Goal: Task Accomplishment & Management: Manage account settings

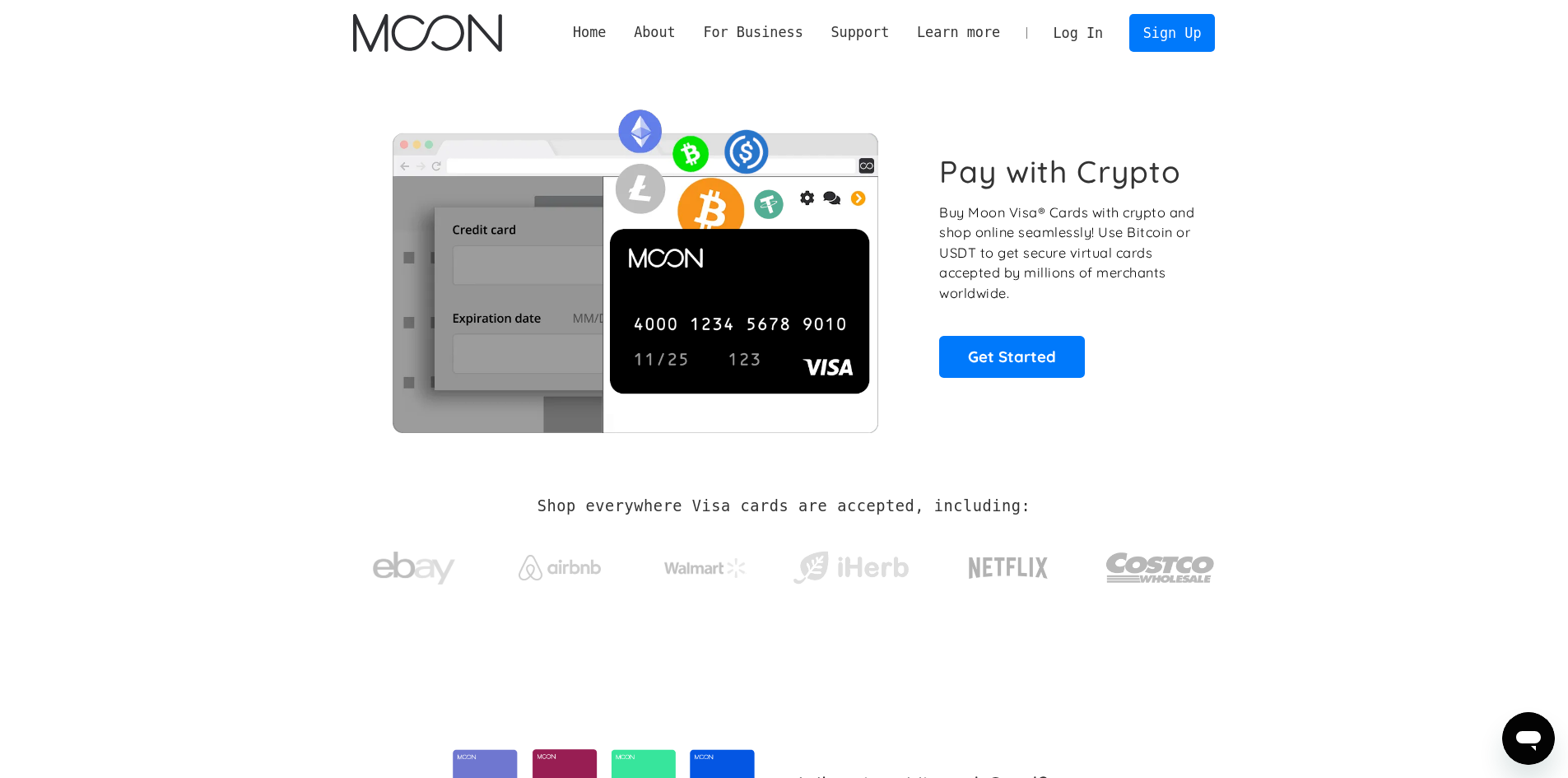
click at [779, 42] on link "Log In" at bounding box center [1078, 33] width 78 height 37
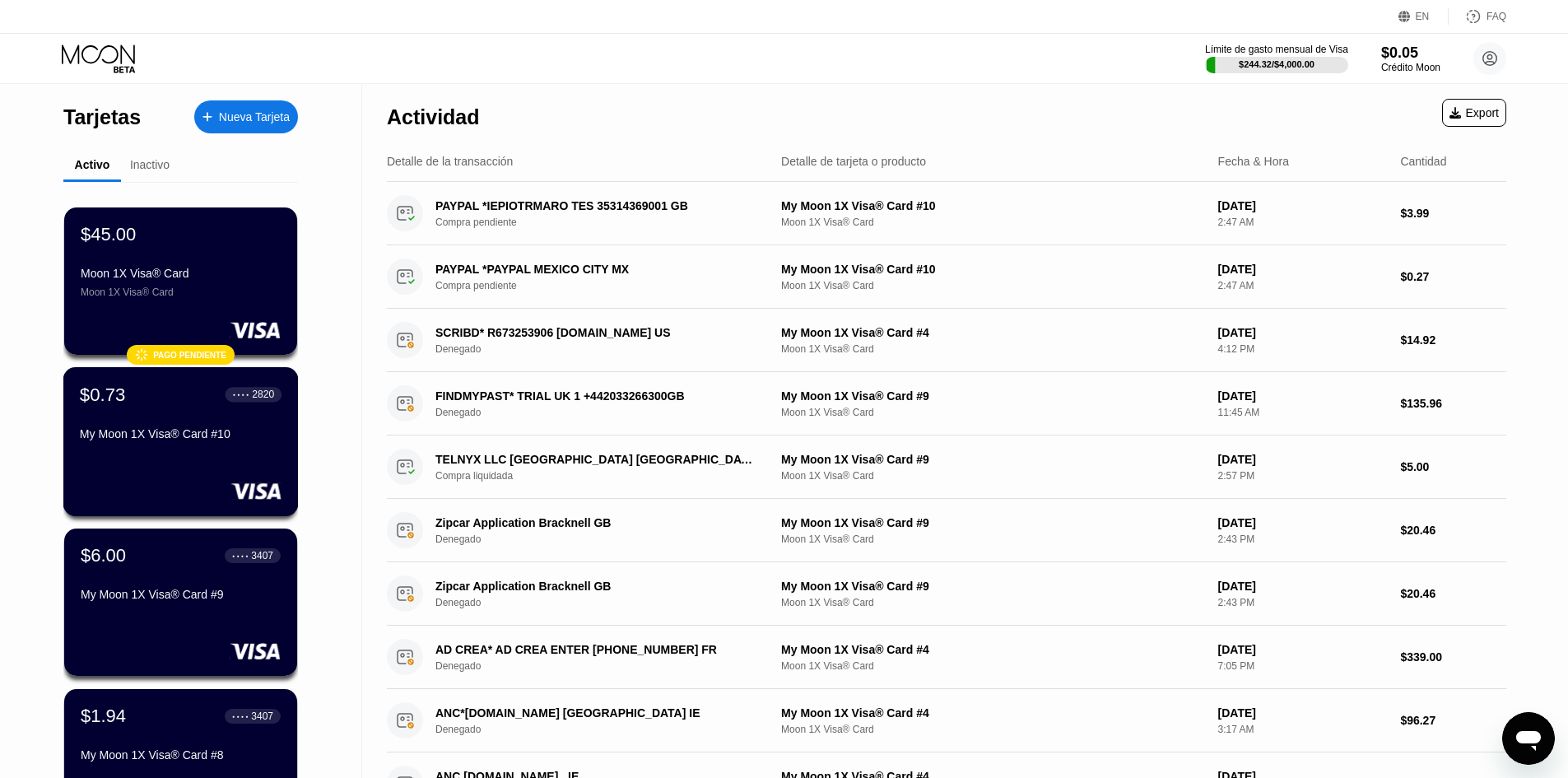
click at [249, 420] on div "$0.73 ● ● ● ● 2820 My Moon 1X Visa® Card #10" at bounding box center [180, 414] width 202 height 63
click at [181, 551] on div "$6.00 ● ● ● ● 3407" at bounding box center [180, 555] width 202 height 21
